Goal: Task Accomplishment & Management: Manage account settings

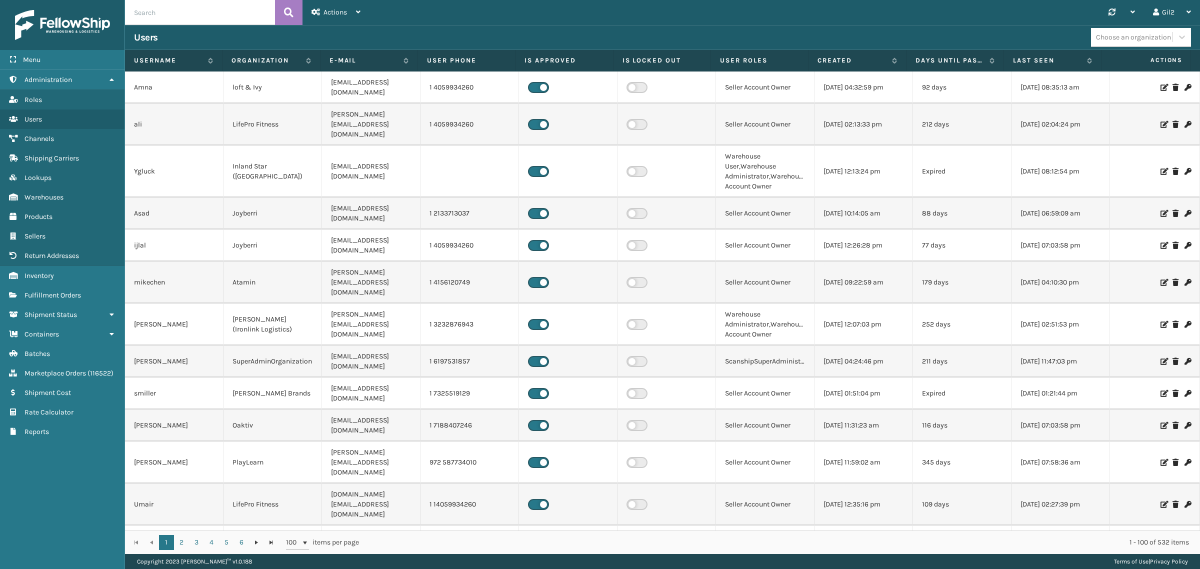
click at [202, 14] on input "text" at bounding box center [200, 12] width 150 height 25
type input "[PERSON_NAME]"
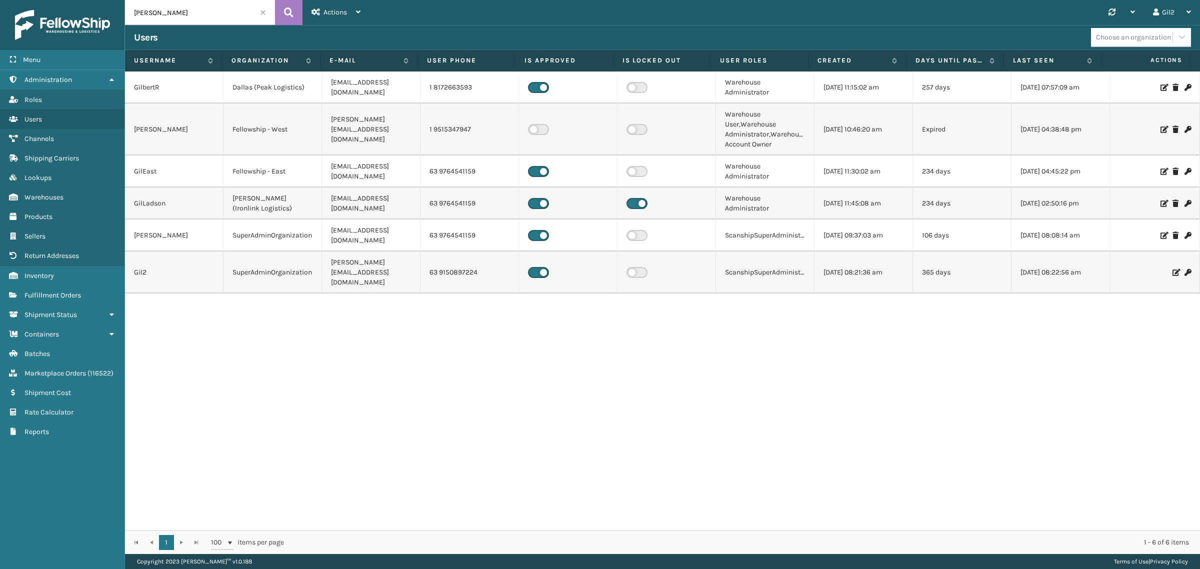
click at [1161, 232] on icon at bounding box center [1164, 235] width 6 height 7
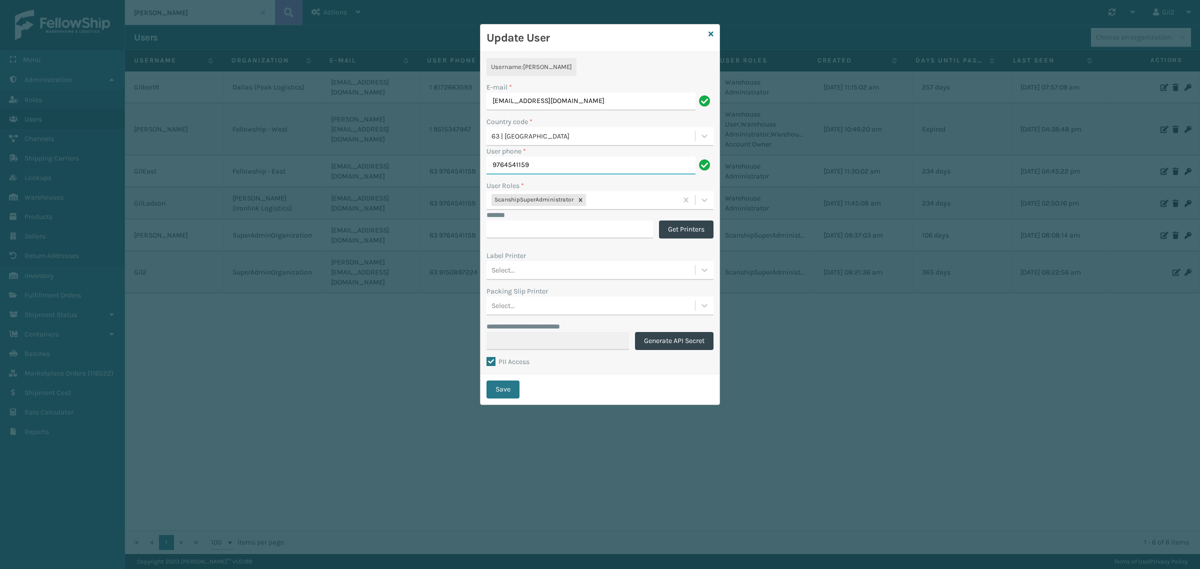
drag, startPoint x: 541, startPoint y: 165, endPoint x: 421, endPoint y: 168, distance: 120.0
click at [421, 168] on div "**********" at bounding box center [600, 284] width 1200 height 569
paste input "[PHONE_NUMBER]"
click at [504, 167] on input "[PHONE_NUMBER]" at bounding box center [591, 166] width 209 height 18
click at [548, 163] on input "9150897224" at bounding box center [591, 166] width 209 height 18
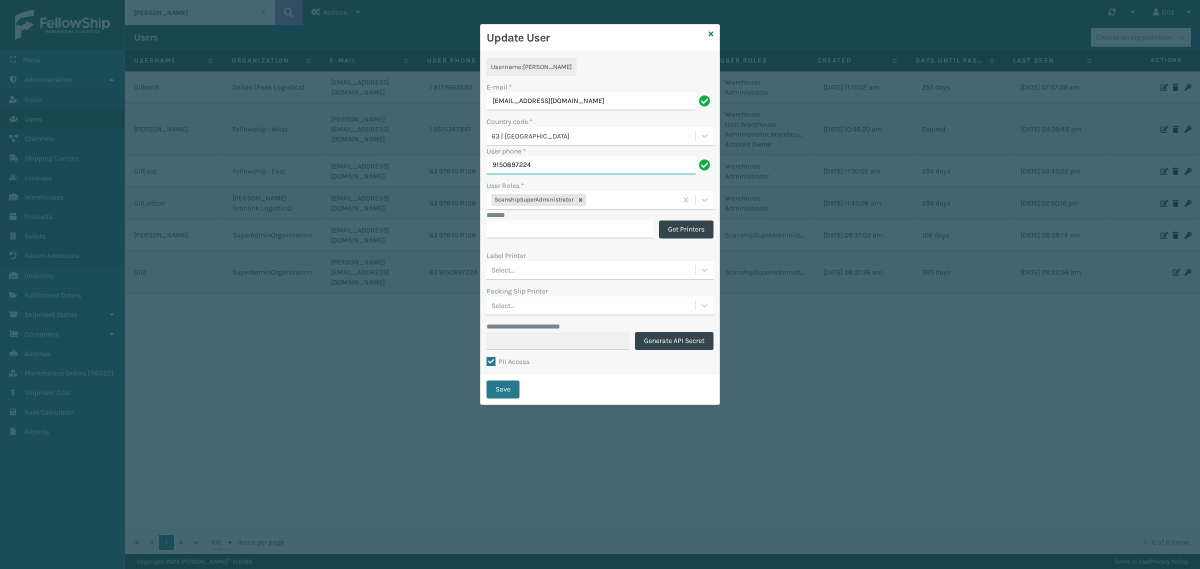
click at [548, 163] on input "9150897224" at bounding box center [591, 166] width 209 height 18
click at [505, 164] on input "9150897224" at bounding box center [591, 166] width 209 height 18
type input "9150897224"
click at [712, 31] on icon at bounding box center [711, 34] width 5 height 7
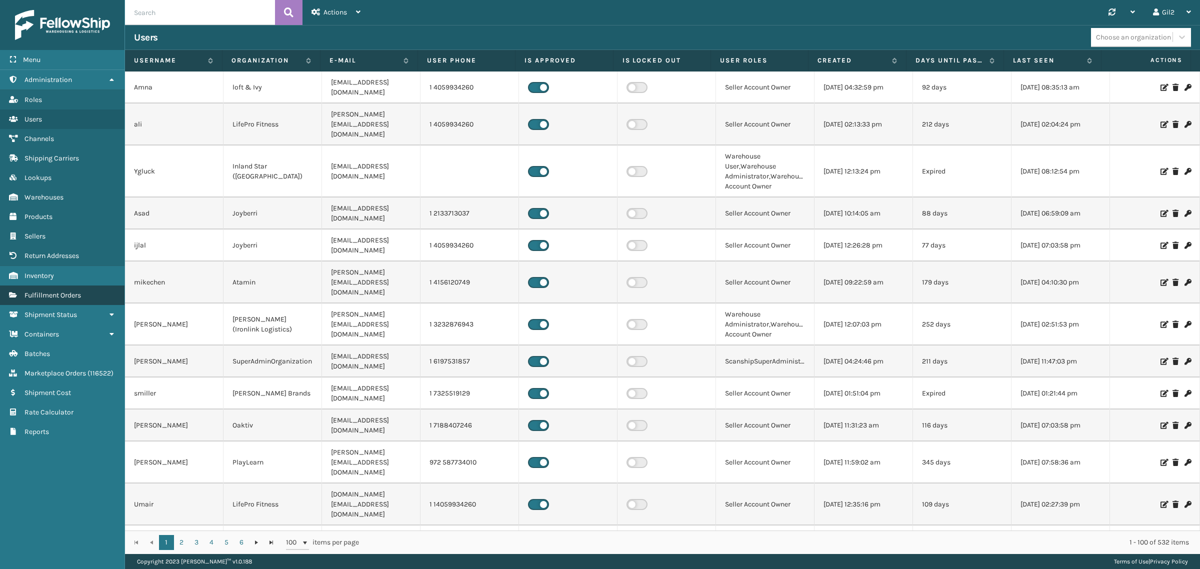
click at [83, 286] on link "Fulfillment Orders" at bounding box center [62, 296] width 125 height 20
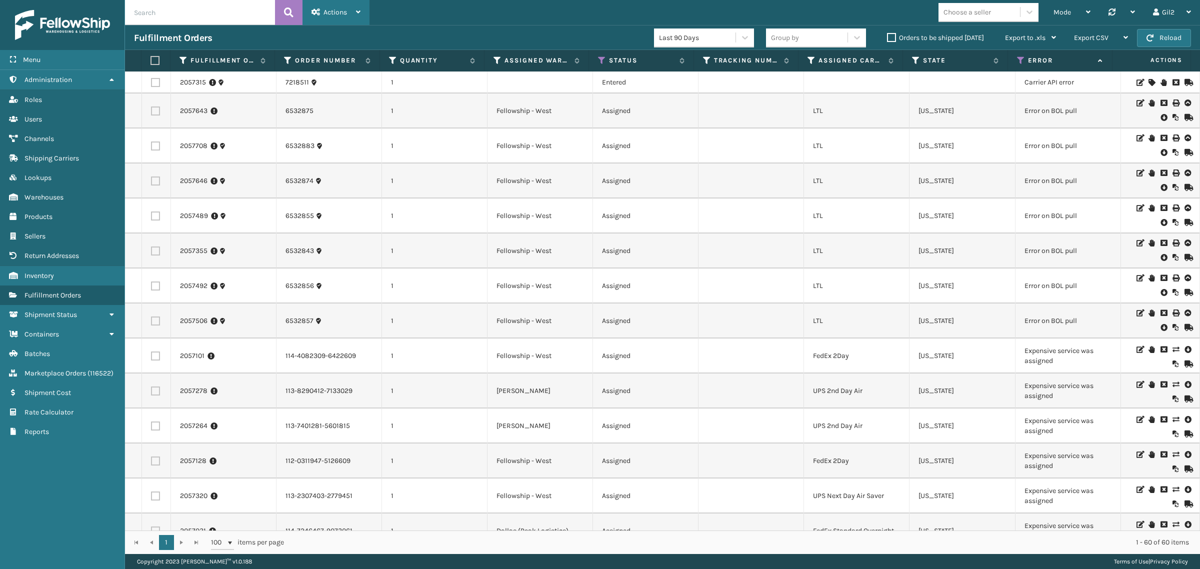
click at [348, 6] on div "Actions" at bounding box center [336, 12] width 49 height 25
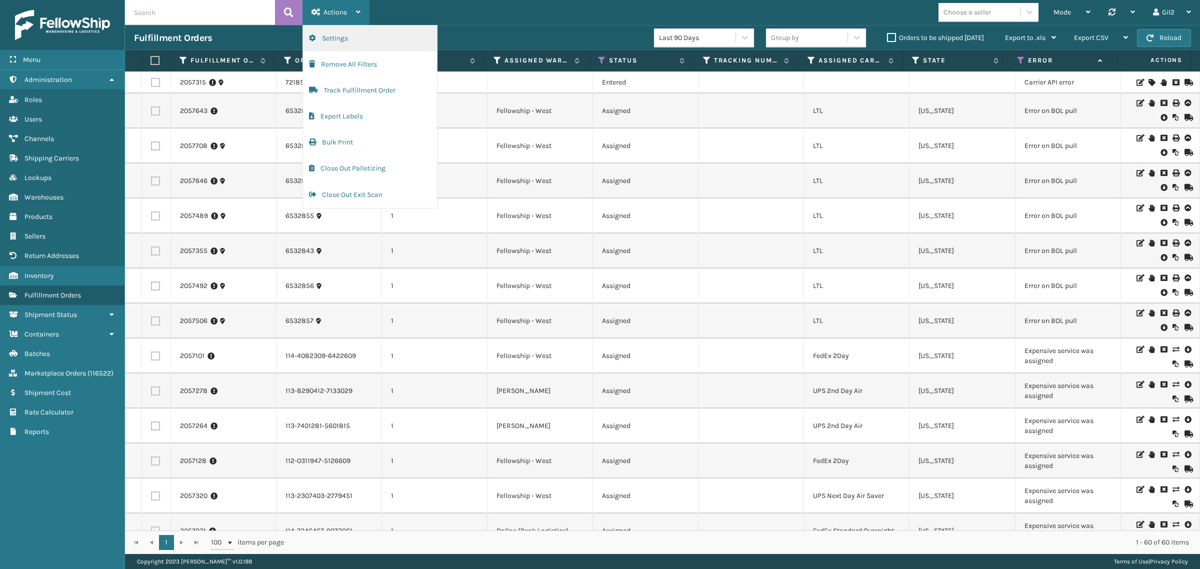
click at [345, 39] on button "Settings" at bounding box center [370, 39] width 134 height 26
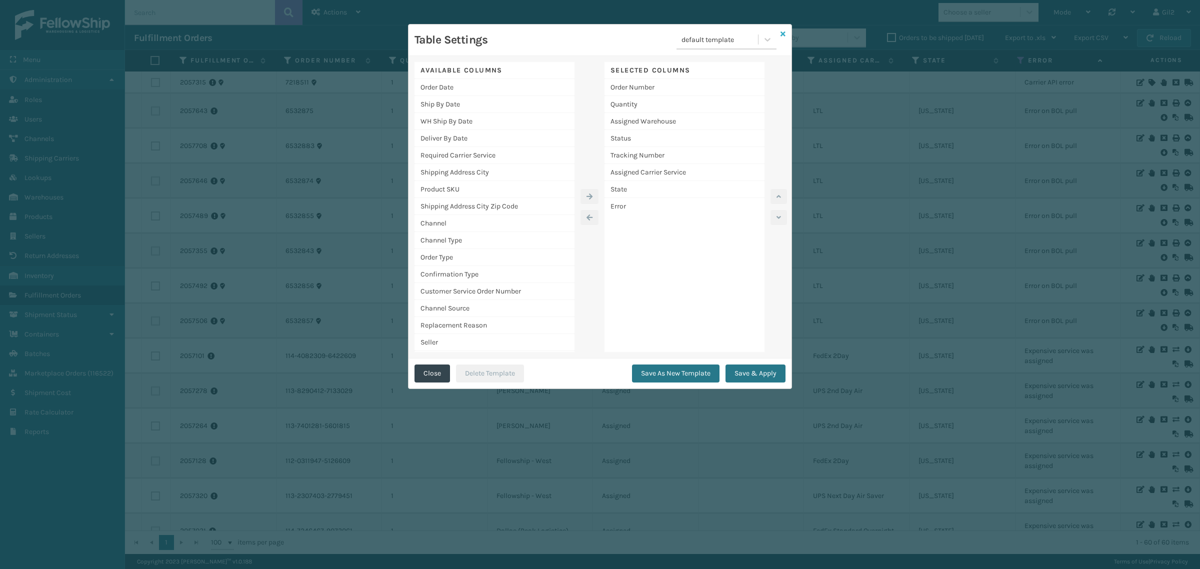
click at [784, 33] on icon at bounding box center [783, 34] width 5 height 7
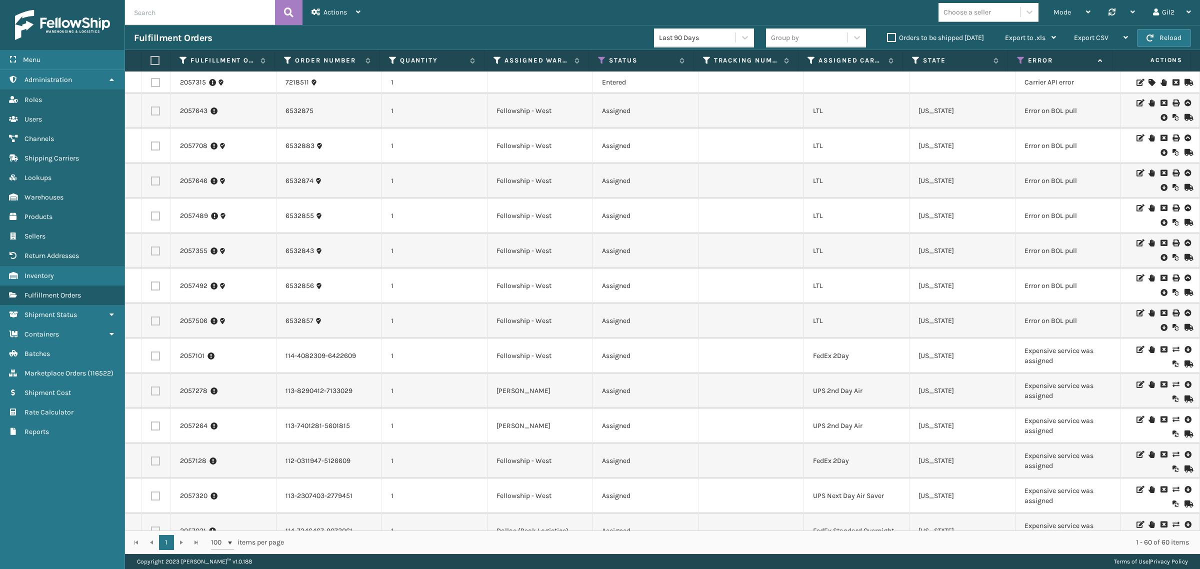
click at [496, 16] on div "Mode Regular Mode Picking Mode Labeling Mode Palletizing Mode Exit Scan Mode Ch…" at bounding box center [785, 12] width 831 height 25
click at [1019, 59] on icon at bounding box center [1021, 60] width 8 height 9
click at [917, 10] on div "Mode Regular Mode Picking Mode Labeling Mode Palletizing Mode Exit Scan Mode Ch…" at bounding box center [785, 12] width 831 height 25
click at [890, 35] on label "Orders to be shipped today" at bounding box center [935, 38] width 97 height 9
click at [888, 35] on input "Orders to be shipped today" at bounding box center [887, 35] width 1 height 7
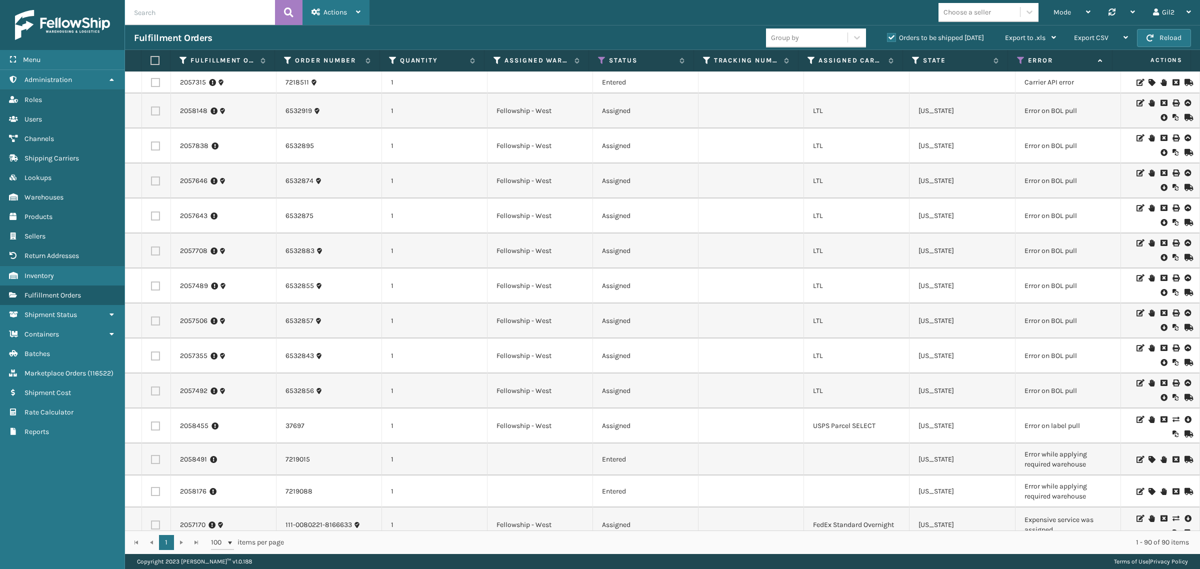
click at [346, 9] on span "Actions" at bounding box center [336, 12] width 24 height 9
click at [1084, 4] on div "Mode" at bounding box center [1072, 12] width 37 height 25
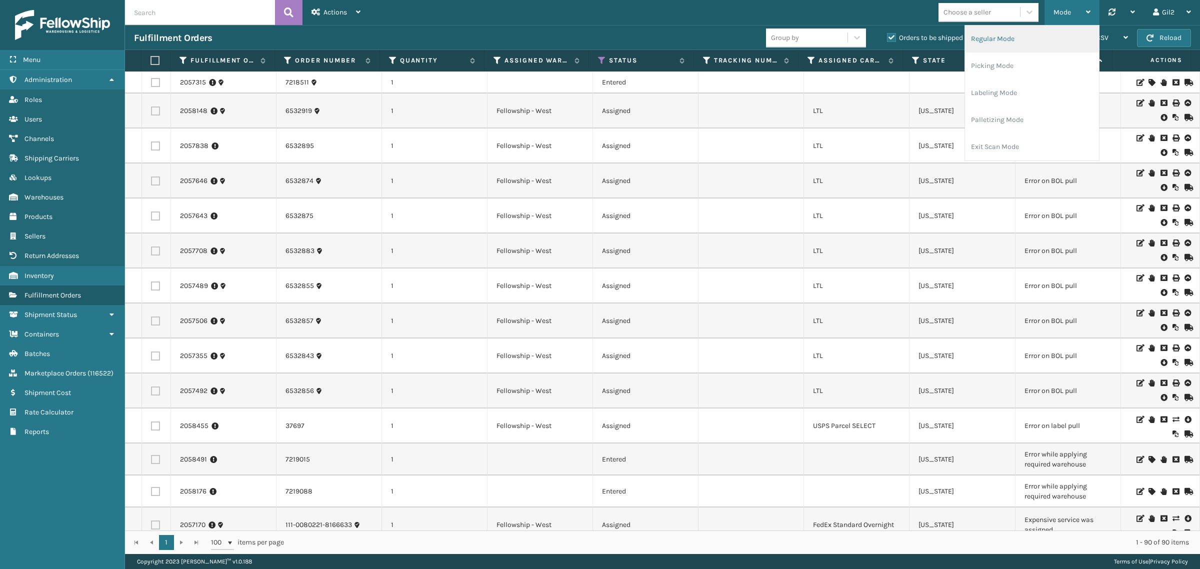
click at [1074, 42] on li "Regular Mode" at bounding box center [1032, 39] width 134 height 27
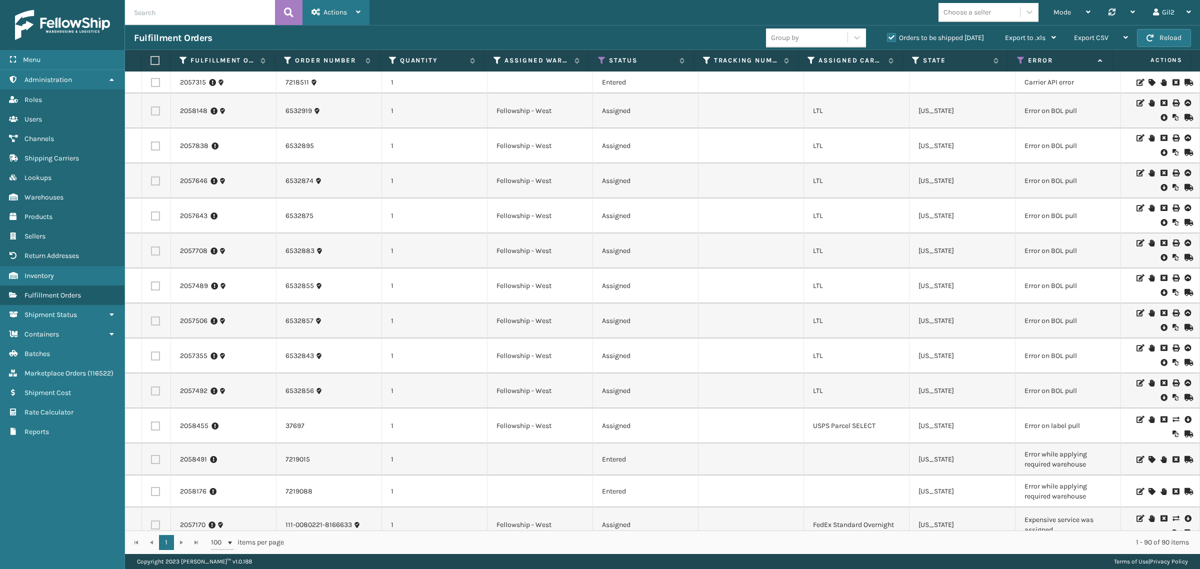
click at [343, 11] on span "Actions" at bounding box center [336, 12] width 24 height 9
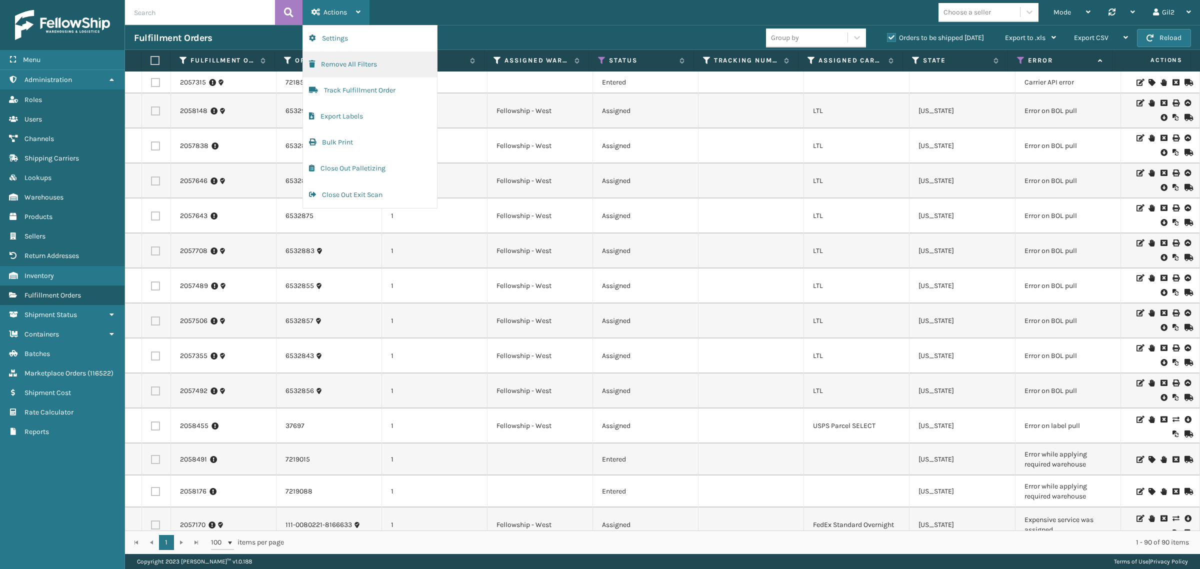
click at [351, 63] on button "Remove All Filters" at bounding box center [370, 65] width 134 height 26
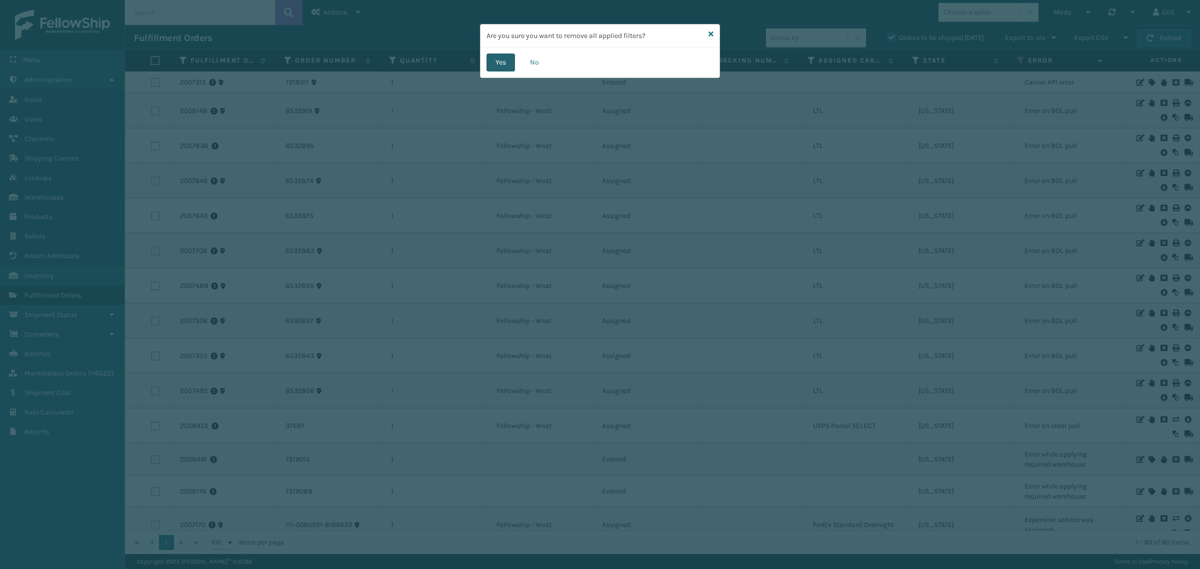
click at [501, 60] on button "Yes" at bounding box center [501, 63] width 29 height 18
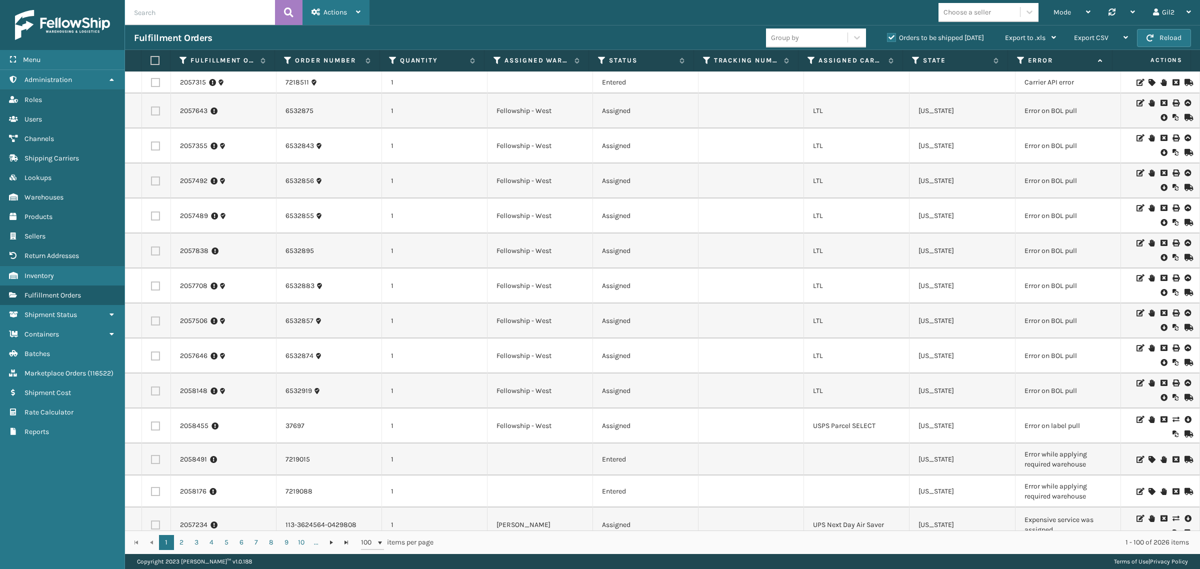
click at [329, 6] on div "Actions" at bounding box center [336, 12] width 49 height 25
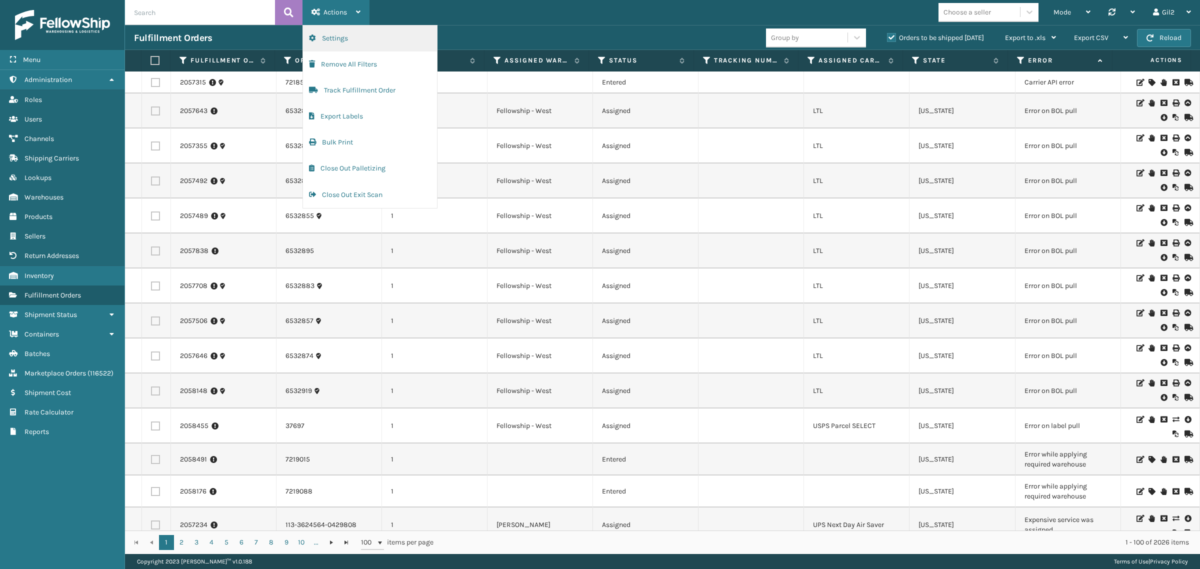
click at [333, 36] on button "Settings" at bounding box center [370, 39] width 134 height 26
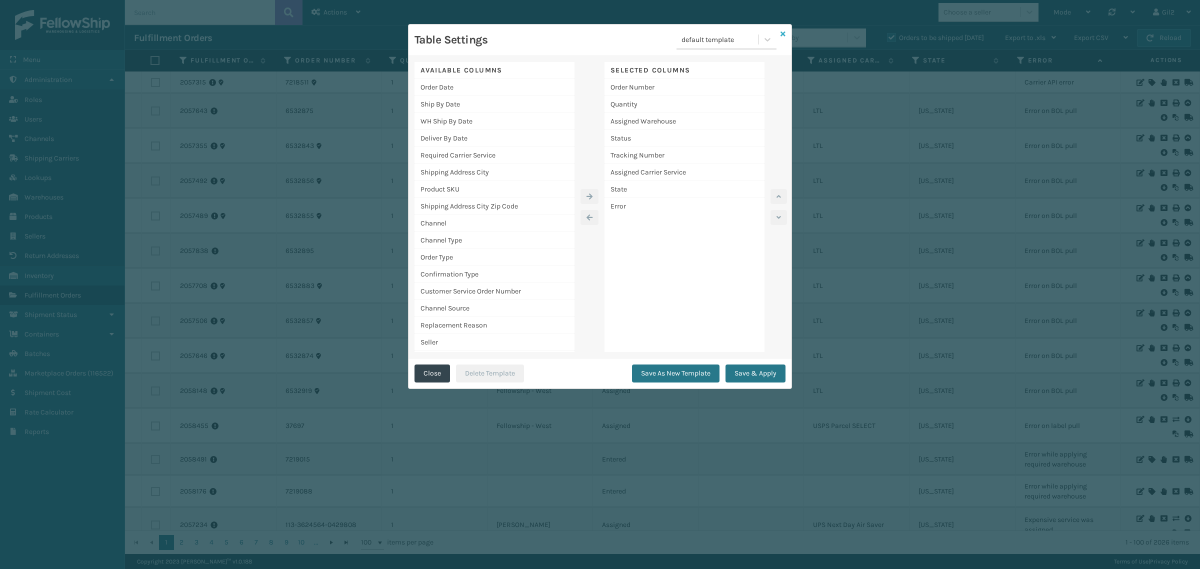
click at [782, 33] on icon at bounding box center [783, 34] width 5 height 7
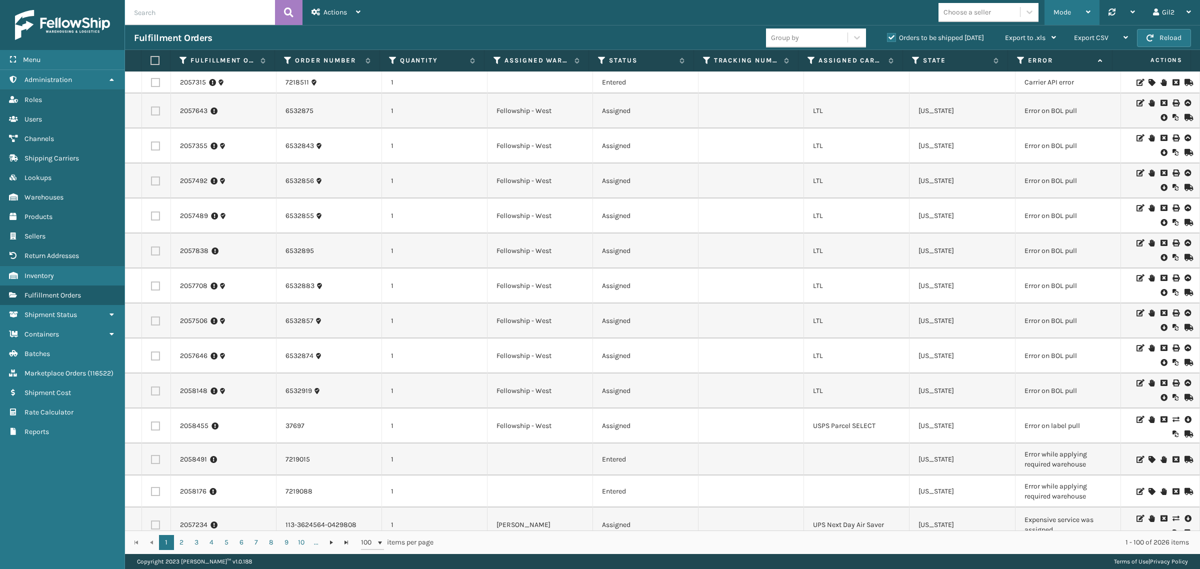
click at [1076, 11] on div "Mode" at bounding box center [1072, 12] width 37 height 25
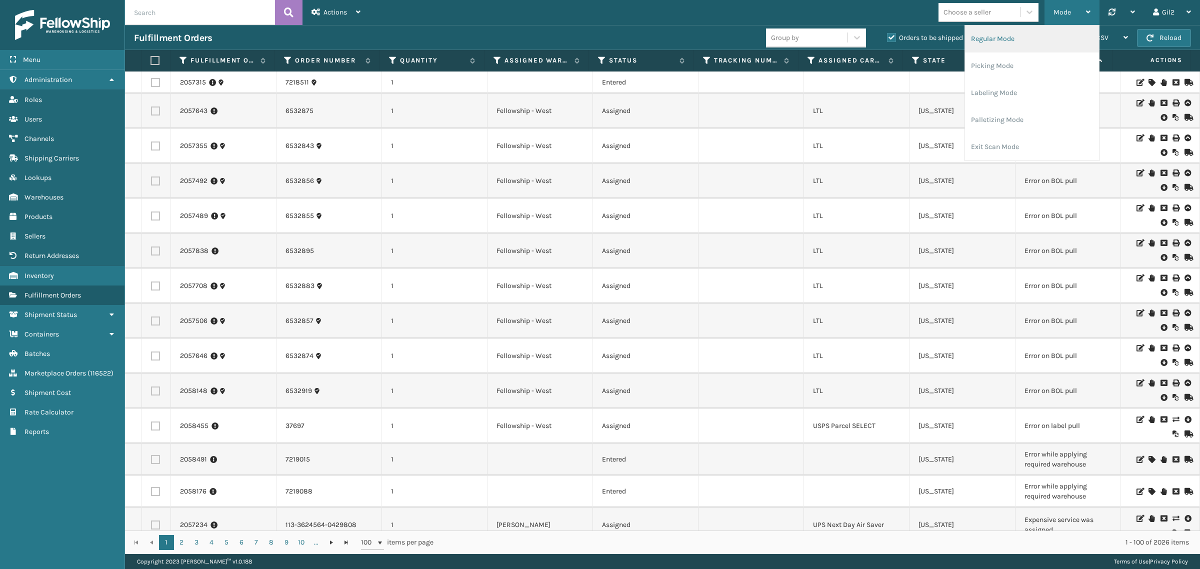
click at [1069, 35] on li "Regular Mode" at bounding box center [1032, 39] width 134 height 27
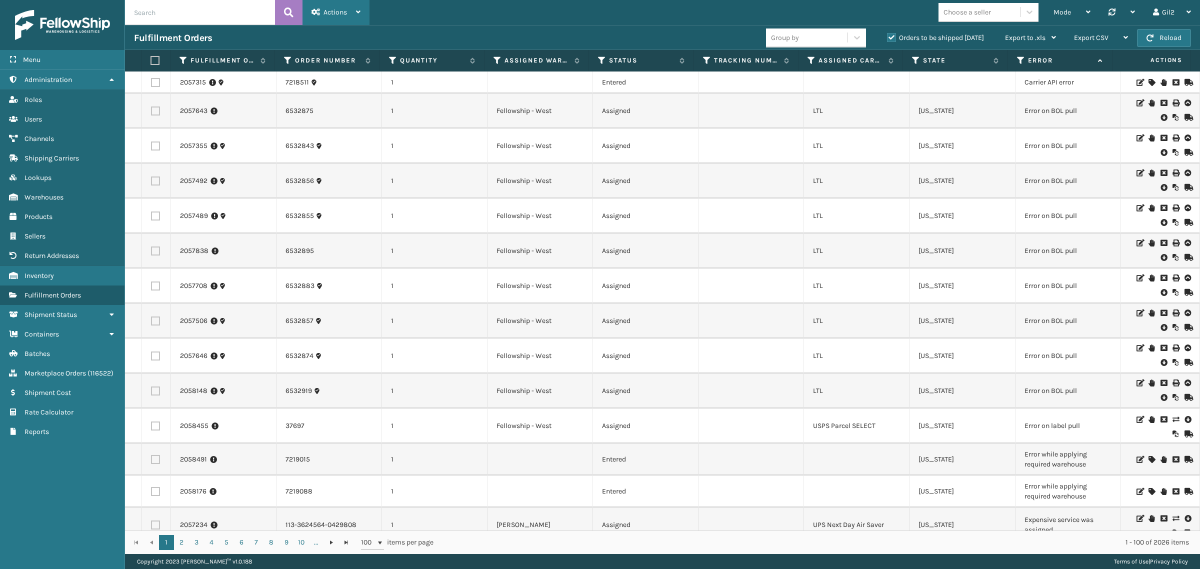
click at [344, 11] on span "Actions" at bounding box center [336, 12] width 24 height 9
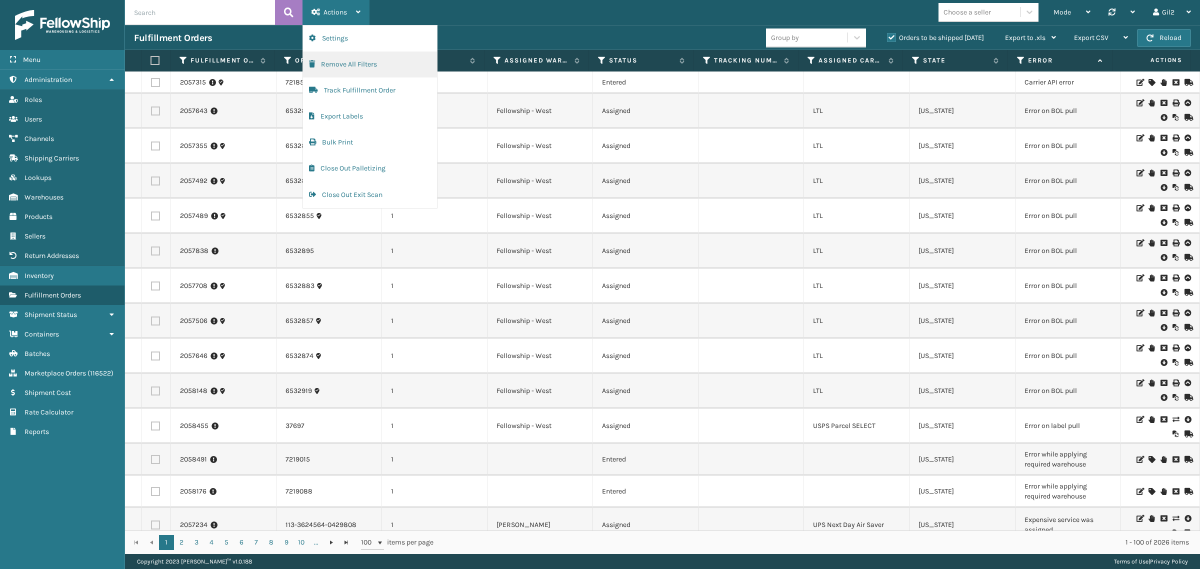
click at [339, 66] on button "Remove All Filters" at bounding box center [370, 65] width 134 height 26
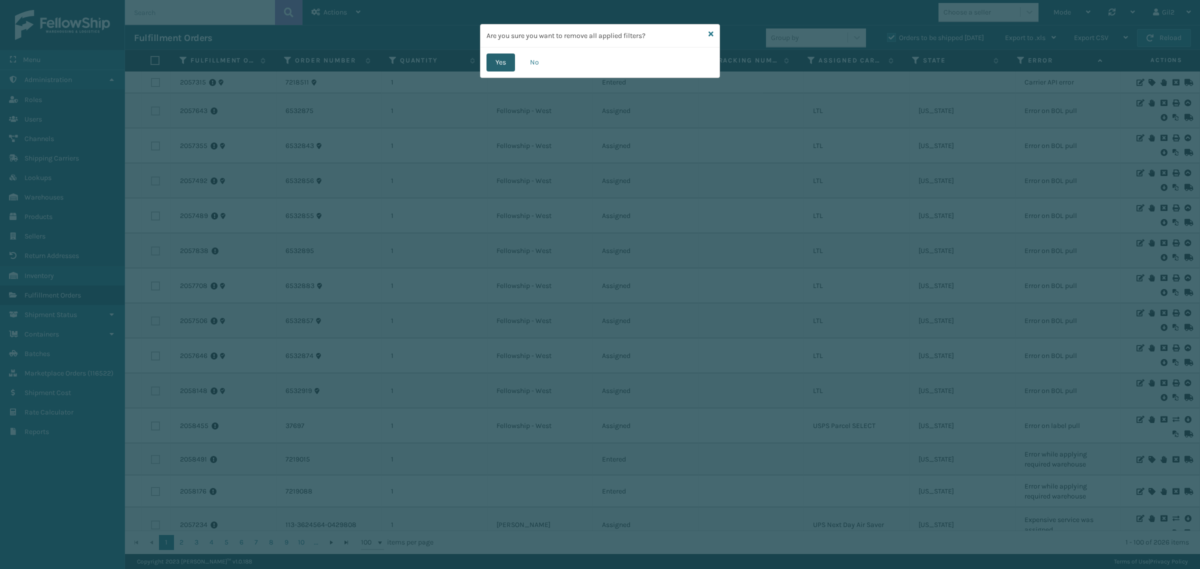
click at [503, 62] on button "Yes" at bounding box center [501, 63] width 29 height 18
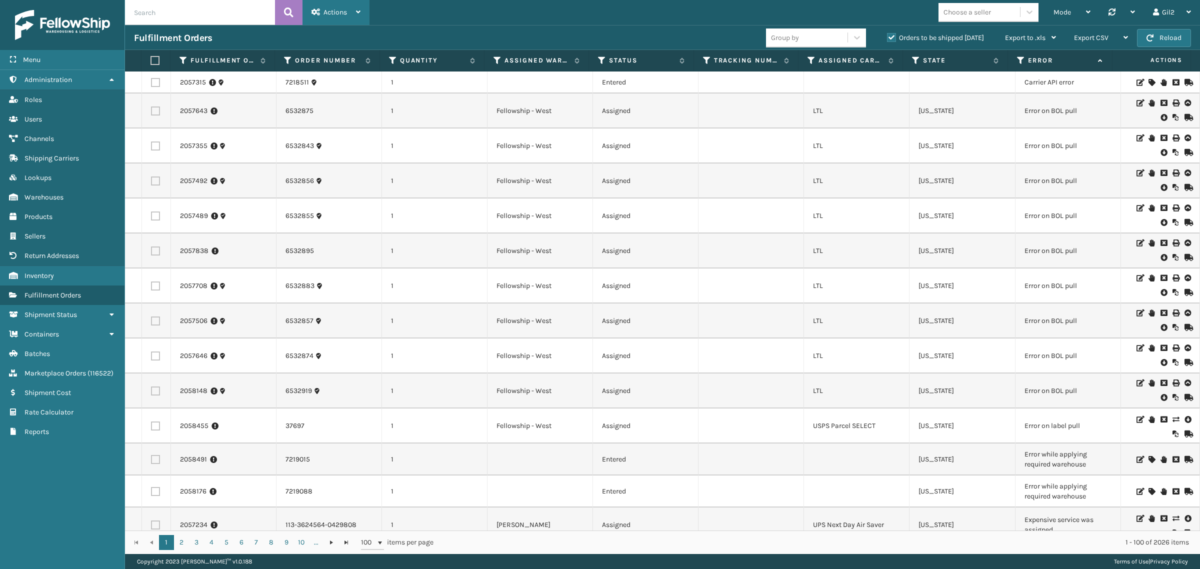
click at [339, 14] on span "Actions" at bounding box center [336, 12] width 24 height 9
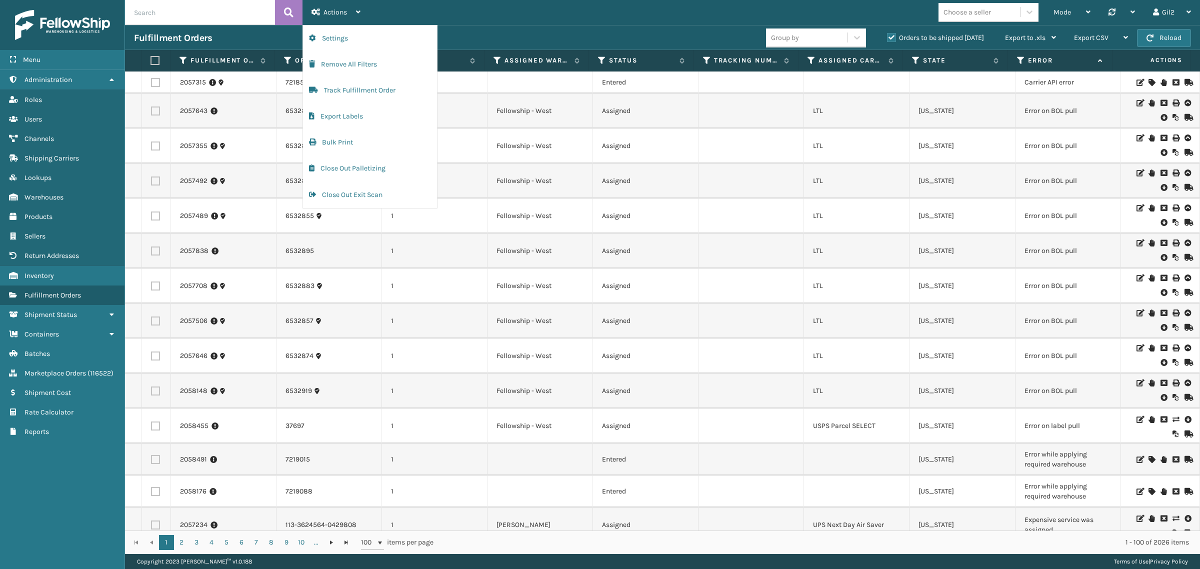
click at [528, 22] on div "Mode Regular Mode Picking Mode Labeling Mode Palletizing Mode Exit Scan Mode Ch…" at bounding box center [785, 12] width 831 height 25
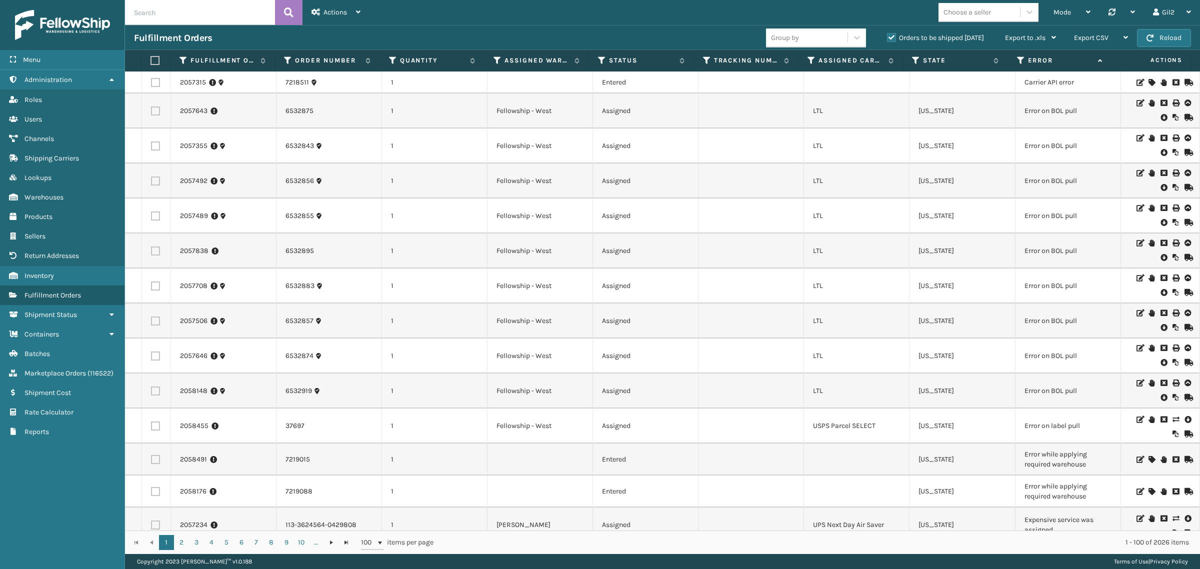
click at [659, 15] on div "Mode Regular Mode Picking Mode Labeling Mode Palletizing Mode Exit Scan Mode Ch…" at bounding box center [785, 12] width 831 height 25
